Goal: Find contact information: Find contact information

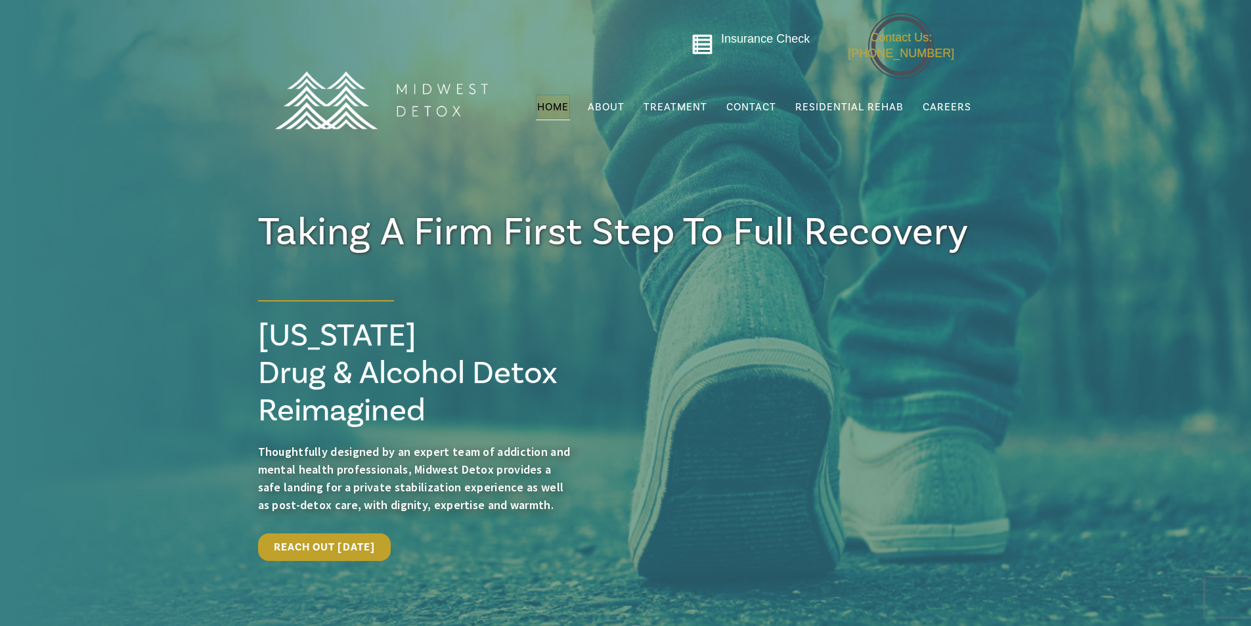
click at [862, 40] on span "Contact Us: [PHONE_NUMBER]" at bounding box center [901, 45] width 106 height 28
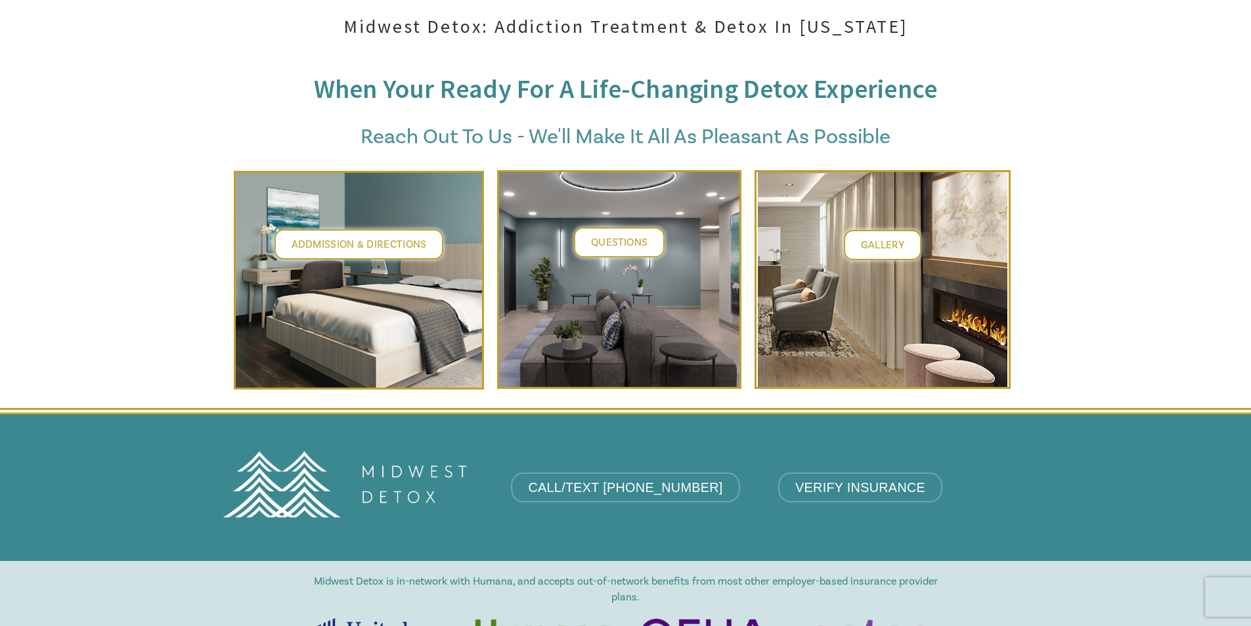
scroll to position [5517, 0]
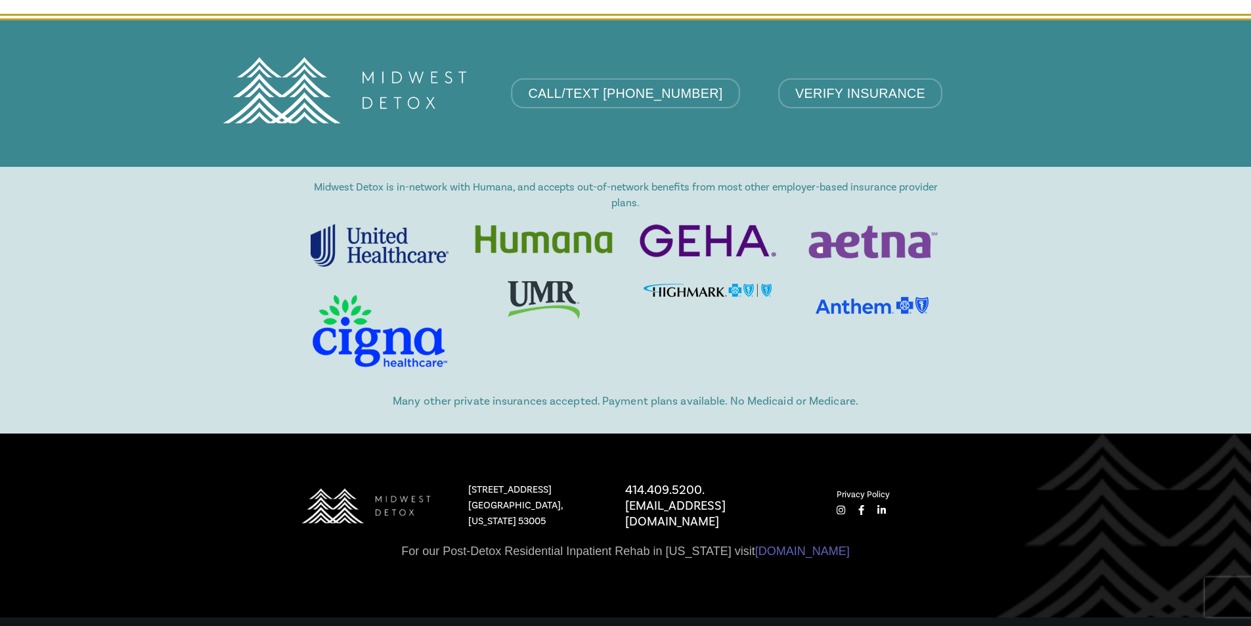
click at [863, 505] on icon at bounding box center [854, 510] width 19 height 10
click at [1012, 313] on div "Midwest Detox is in-network with Humana, and accepts out-of-network benefits fr…" at bounding box center [625, 300] width 1251 height 267
copy p "414.409.5200. admissions@midwestdetox.com"
drag, startPoint x: 625, startPoint y: 406, endPoint x: 813, endPoint y: 425, distance: 188.8
click at [813, 482] on div "414.409.5200. admissions@midwestdetox.com" at bounding box center [718, 505] width 212 height 47
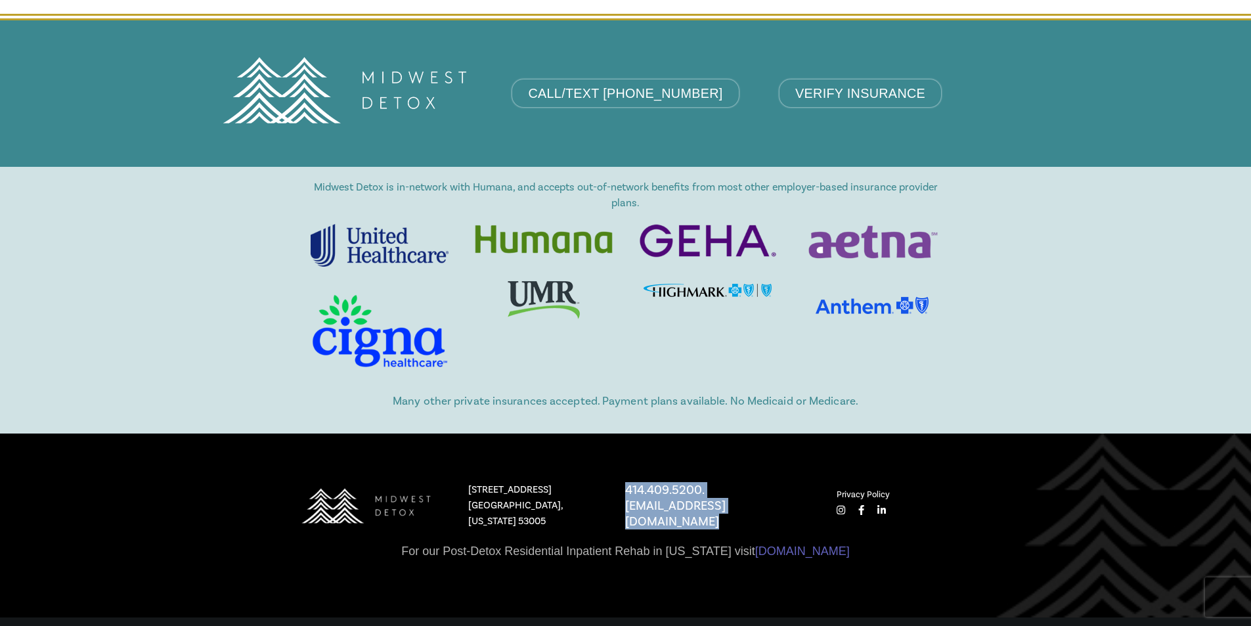
click at [1000, 269] on div "Midwest Detox is in-network with Humana, and accepts out-of-network benefits fr…" at bounding box center [625, 300] width 1251 height 267
